Goal: Task Accomplishment & Management: Manage account settings

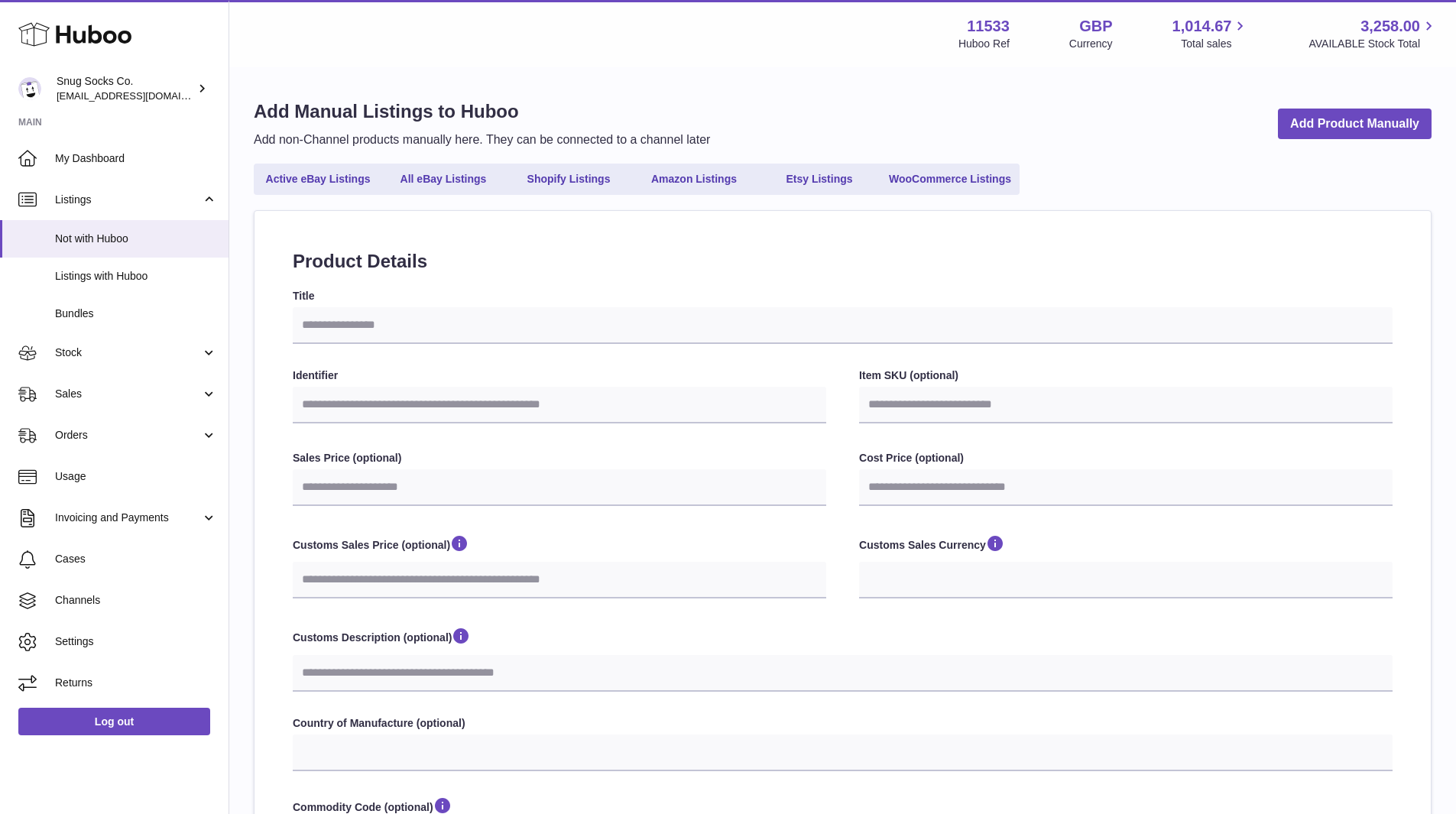
select select
click at [72, 45] on icon at bounding box center [75, 35] width 113 height 31
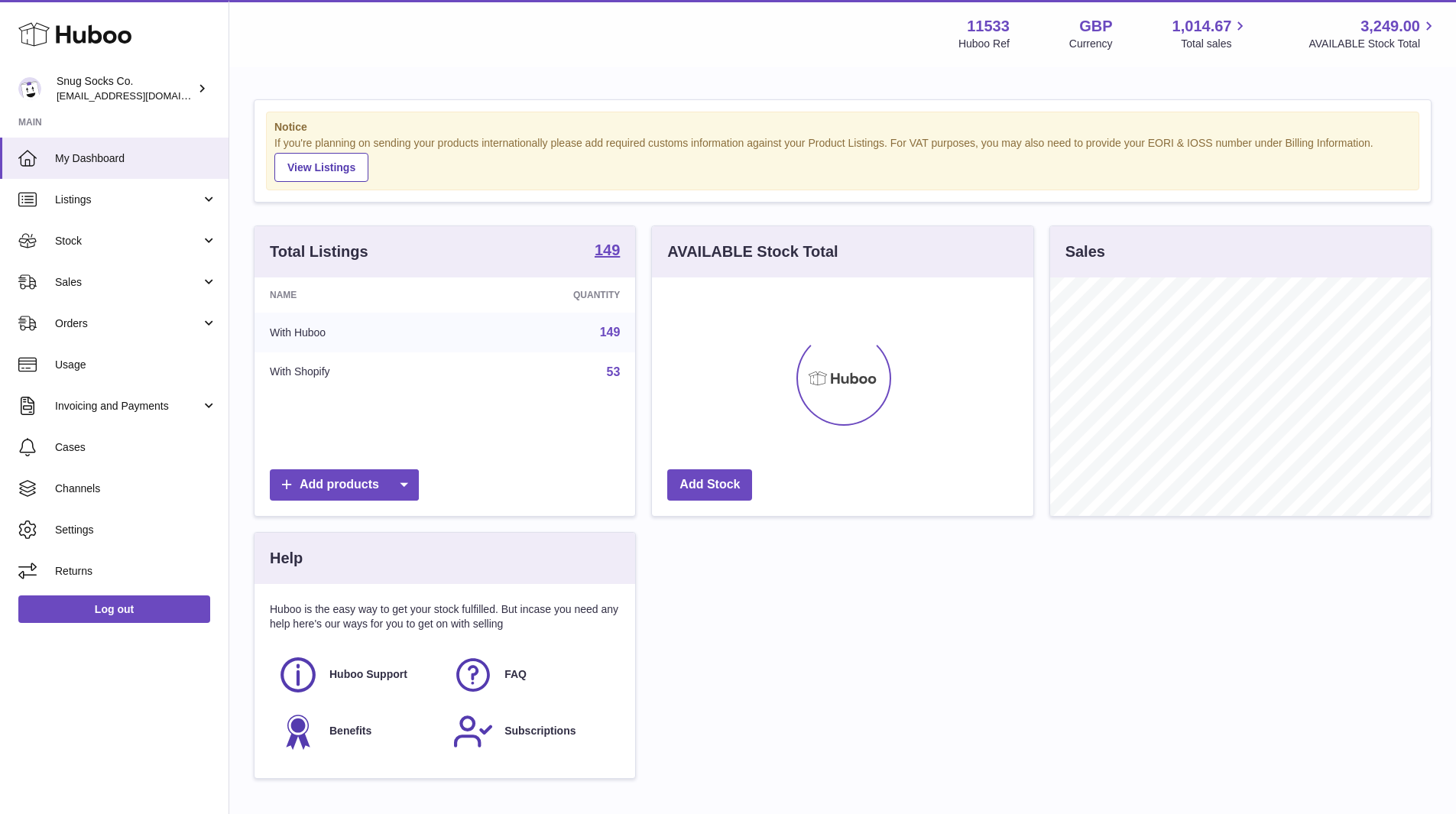
scroll to position [238, 381]
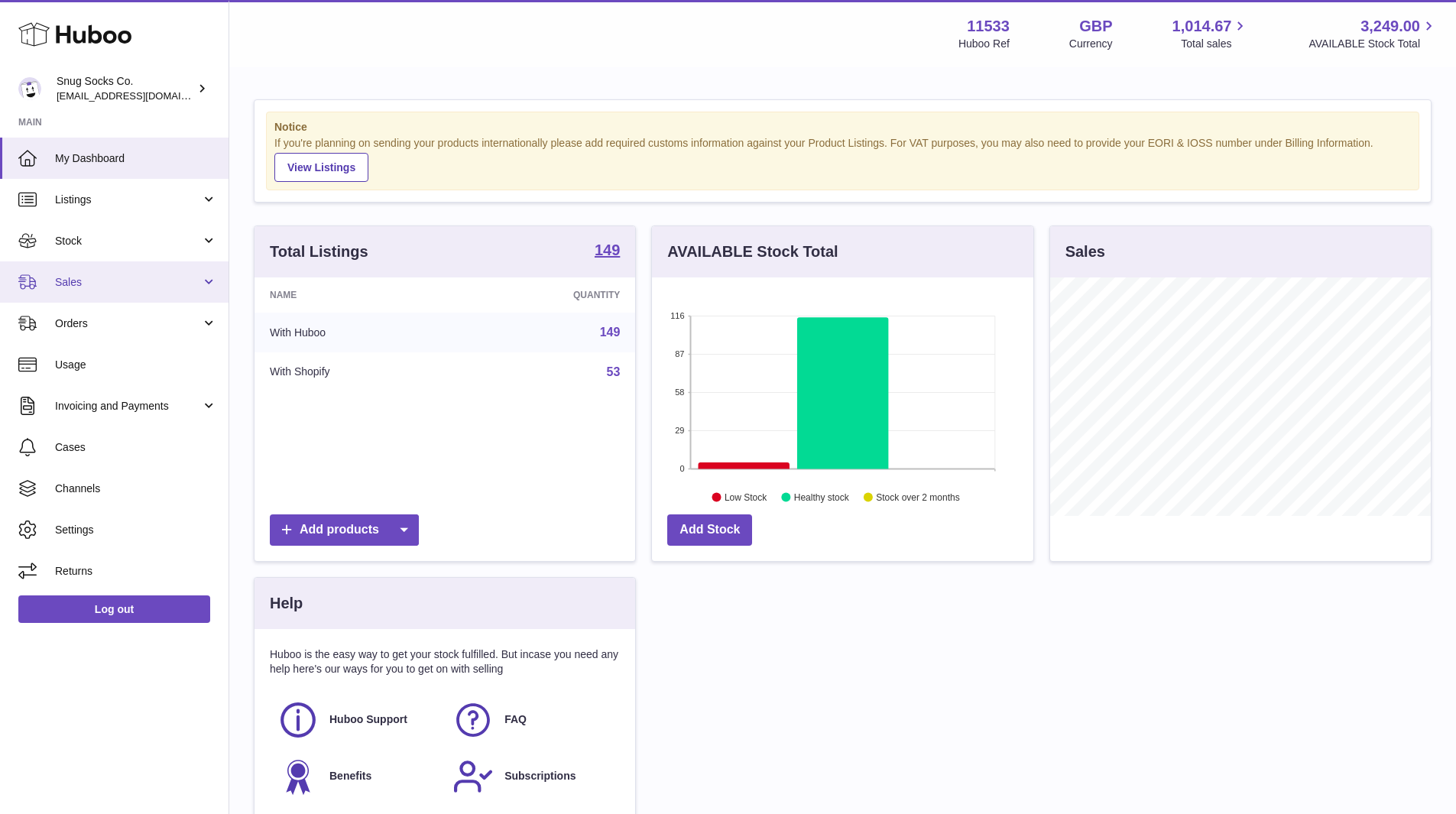
click at [184, 270] on link "Sales" at bounding box center [114, 281] width 228 height 41
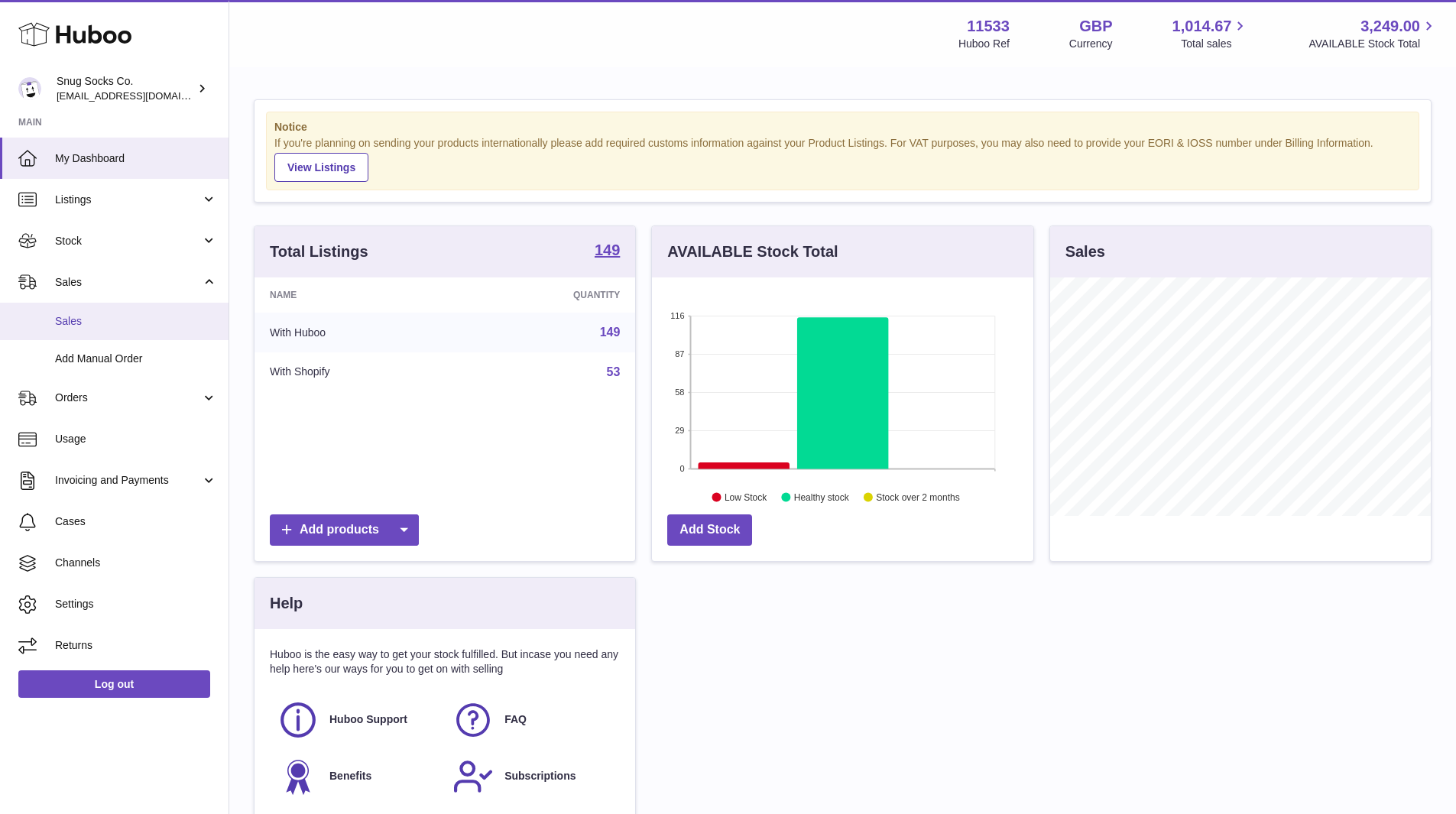
click at [81, 324] on span "Sales" at bounding box center [136, 321] width 162 height 15
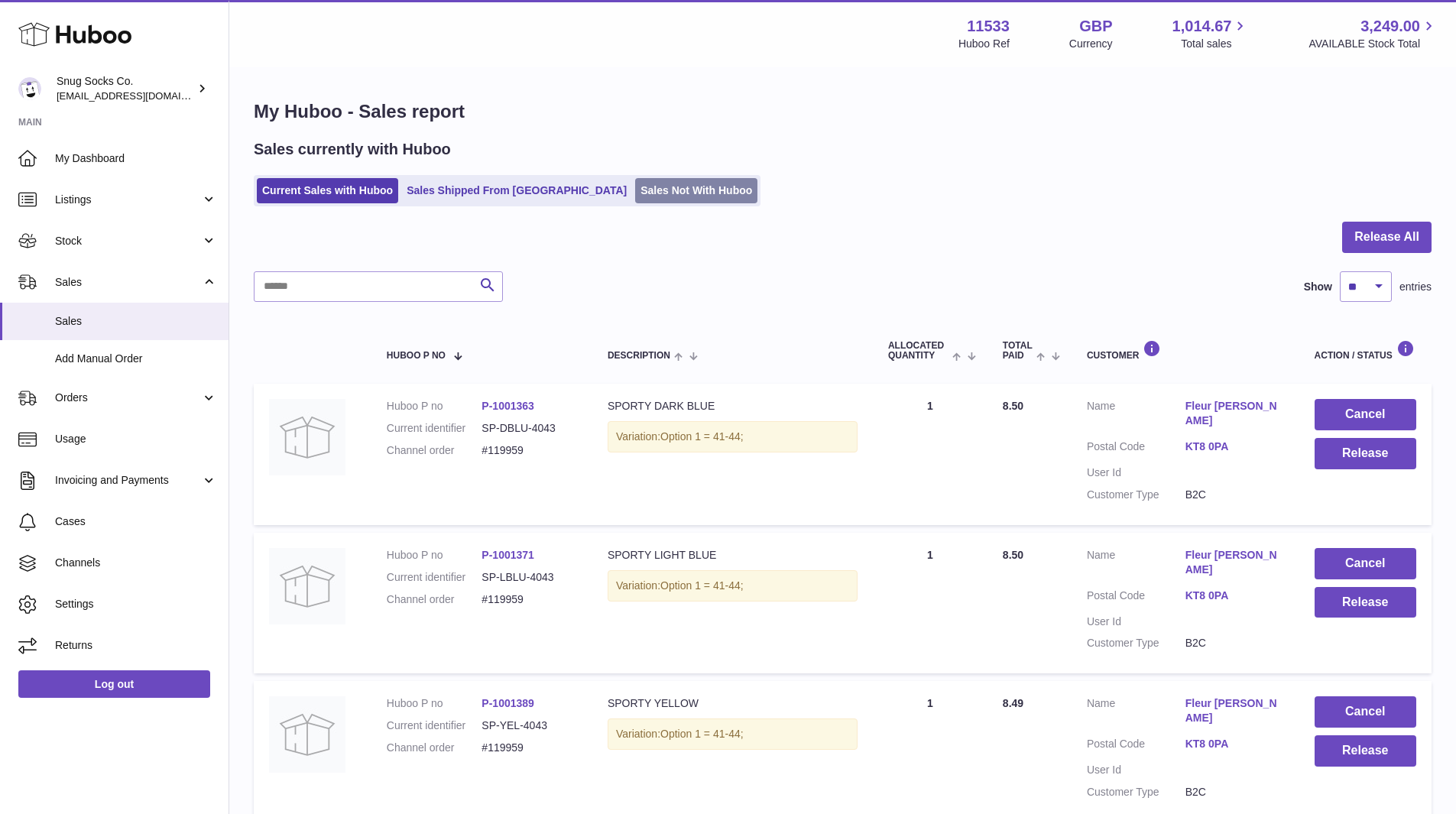
click at [635, 193] on link "Sales Not With Huboo" at bounding box center [696, 190] width 122 height 25
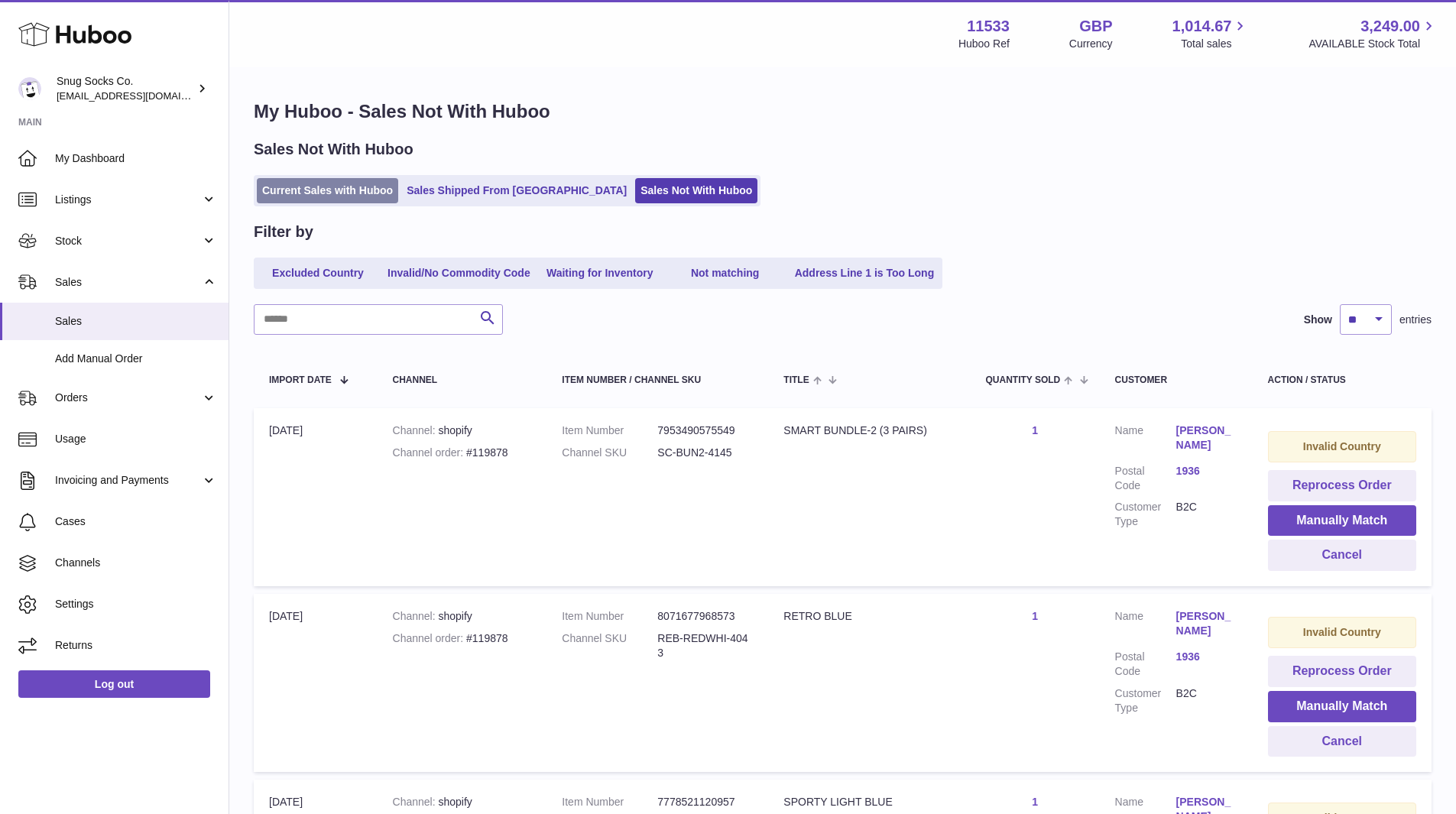
click at [336, 189] on link "Current Sales with Huboo" at bounding box center [328, 190] width 141 height 25
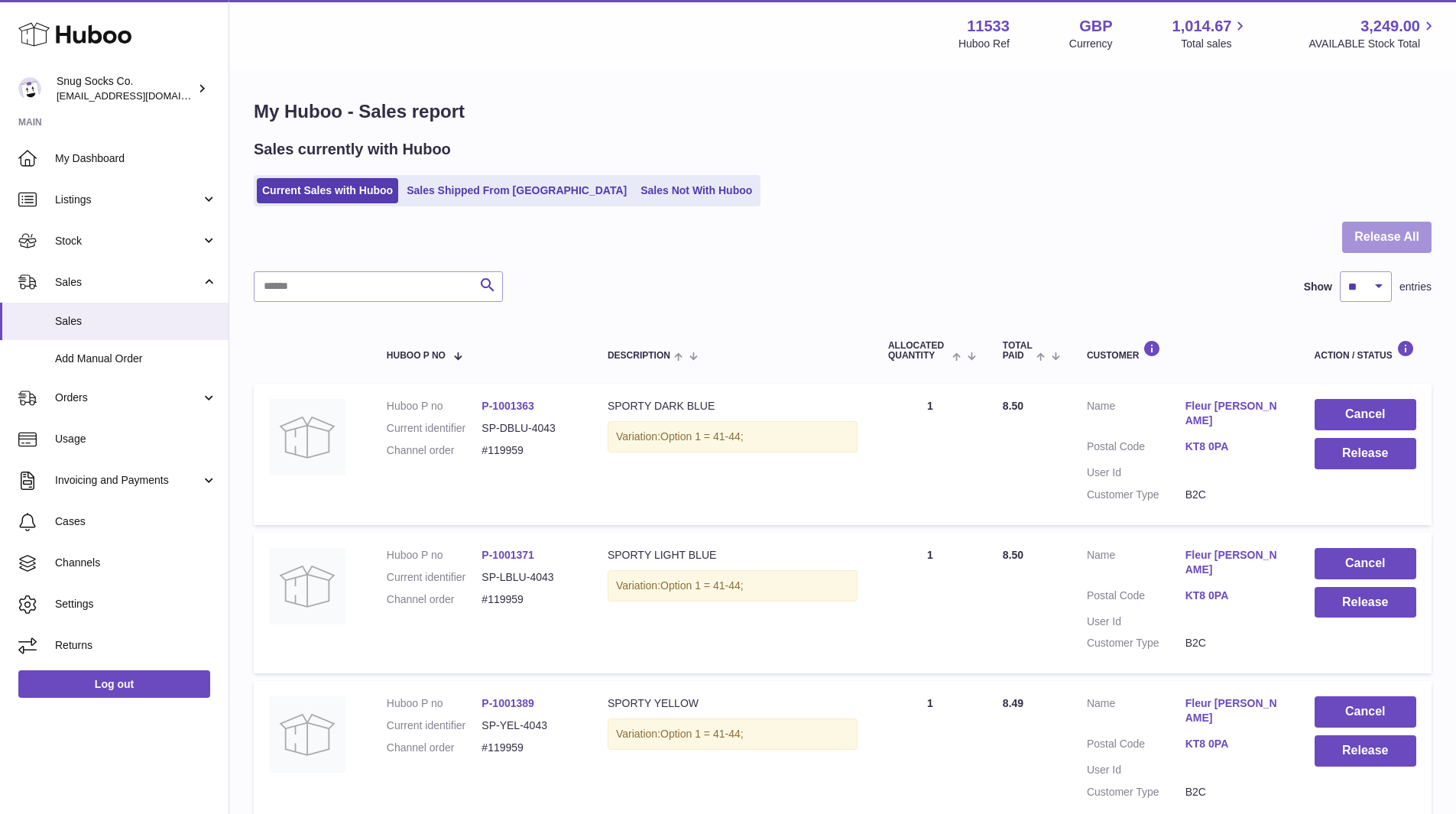
click at [1379, 237] on button "Release All" at bounding box center [1387, 237] width 89 height 32
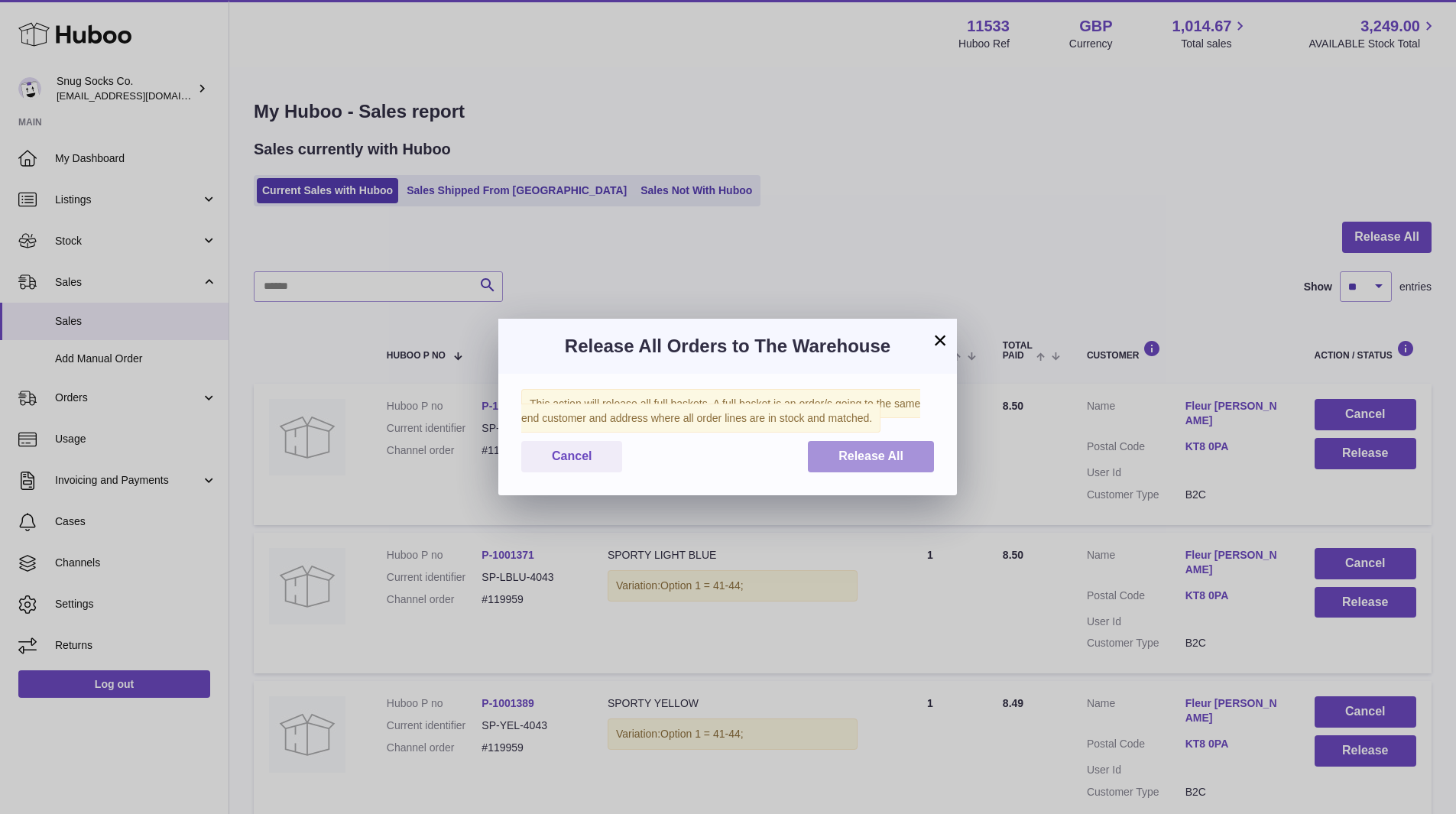
click at [855, 462] on span "Release All" at bounding box center [871, 456] width 65 height 13
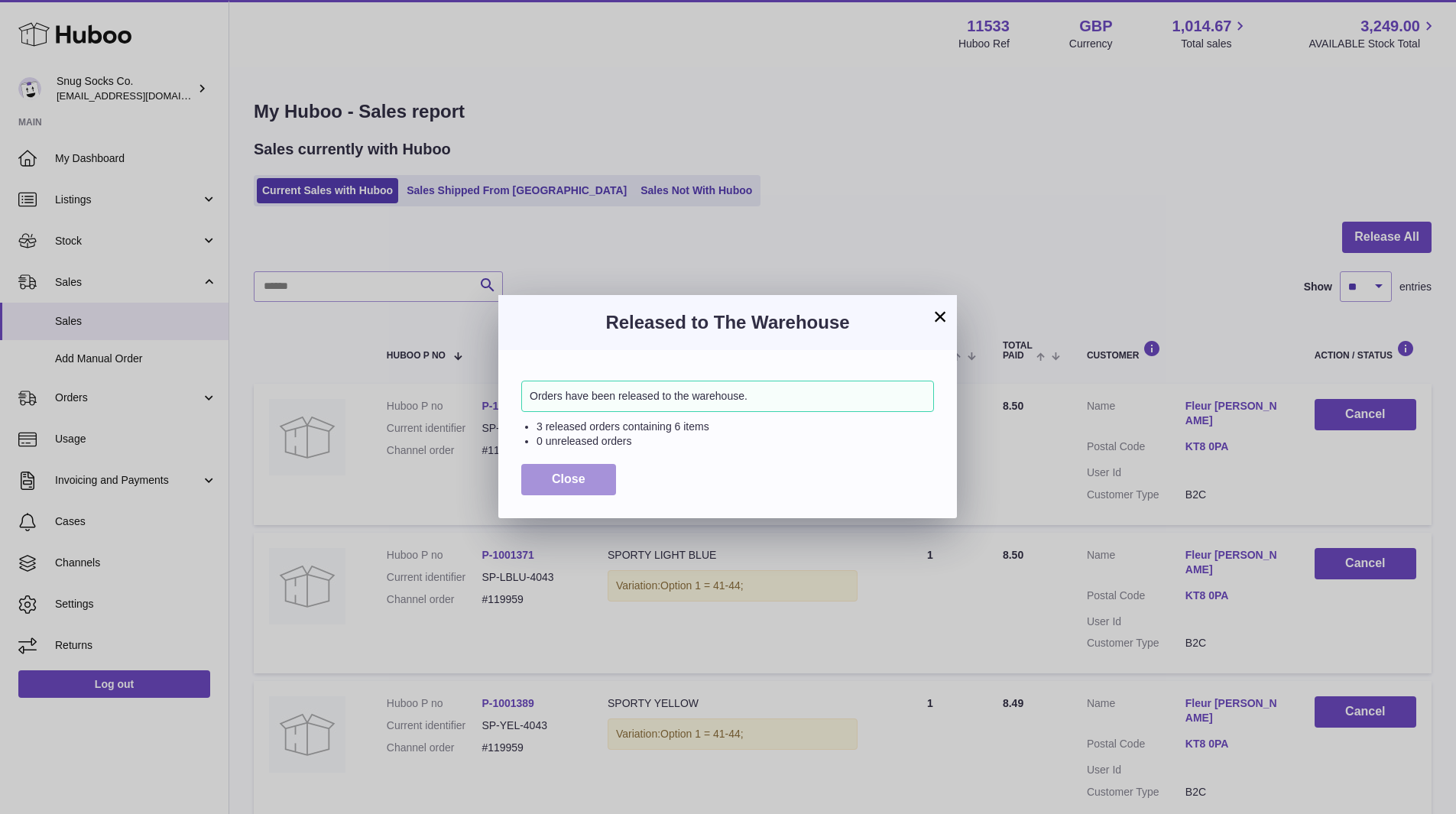
click at [551, 478] on button "Close" at bounding box center [568, 480] width 95 height 32
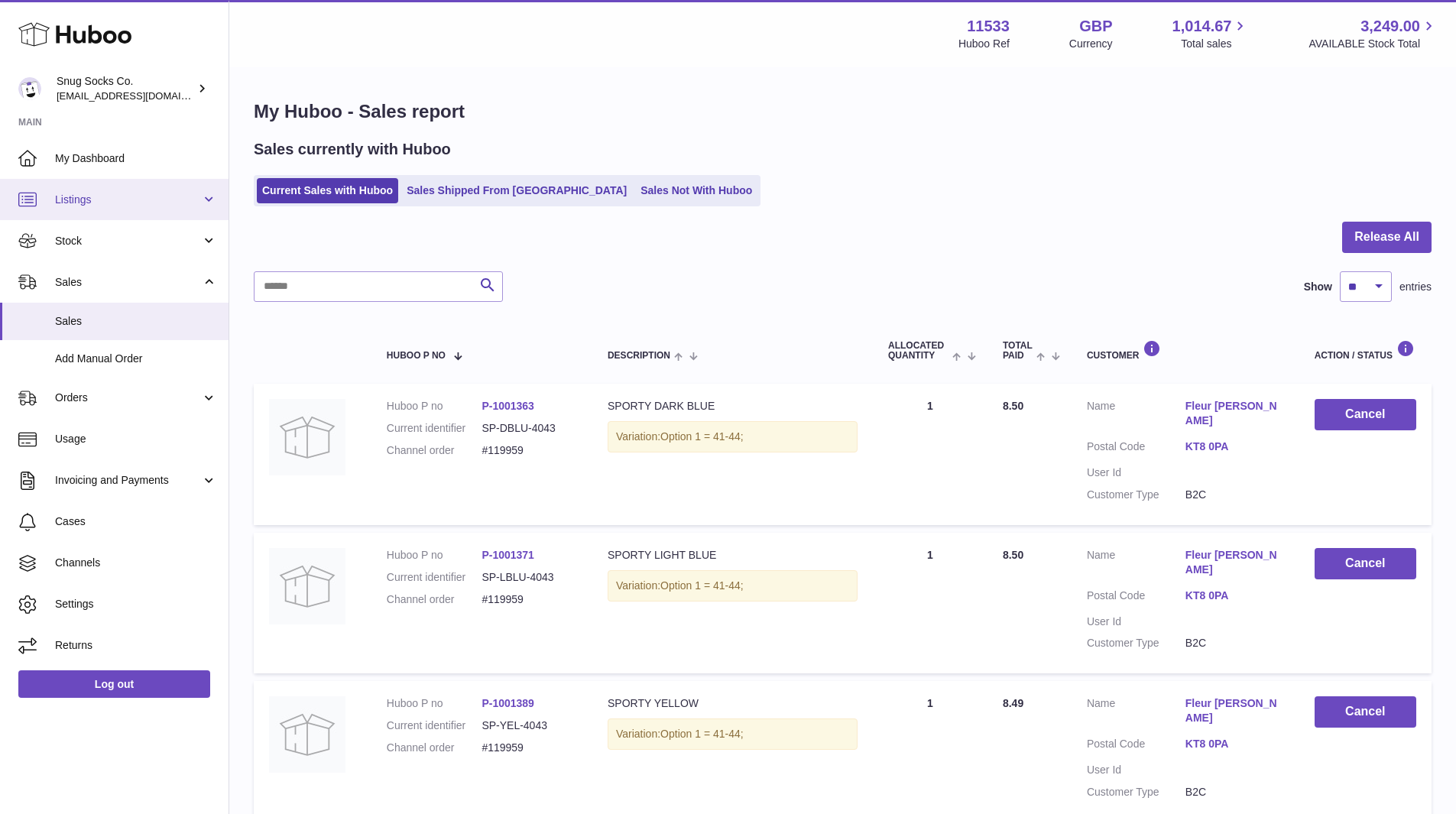
click at [147, 195] on span "Listings" at bounding box center [128, 200] width 146 height 15
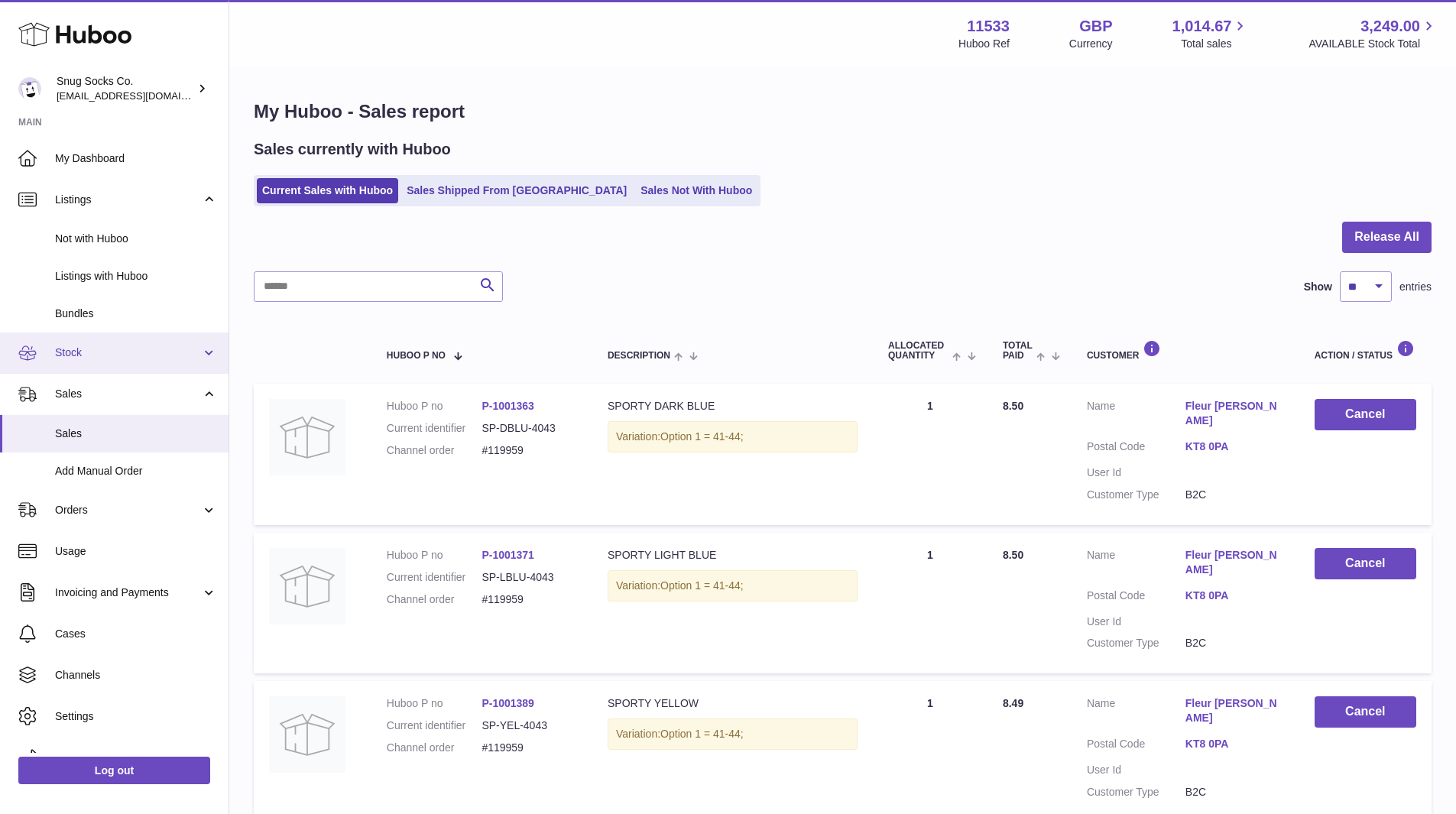
click at [112, 362] on link "Stock" at bounding box center [114, 353] width 228 height 41
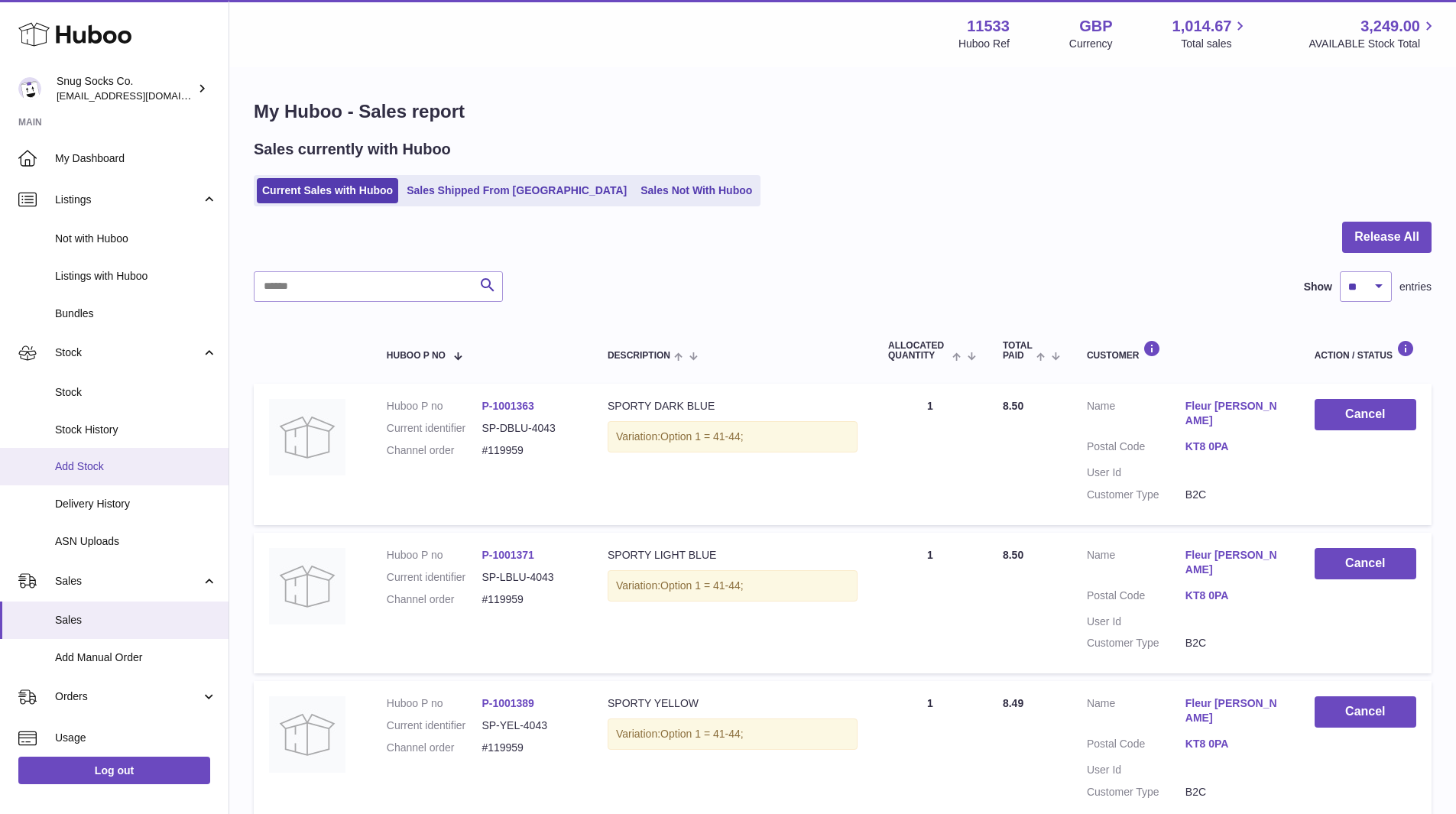
click at [114, 463] on span "Add Stock" at bounding box center [136, 467] width 162 height 15
